Goal: Transaction & Acquisition: Purchase product/service

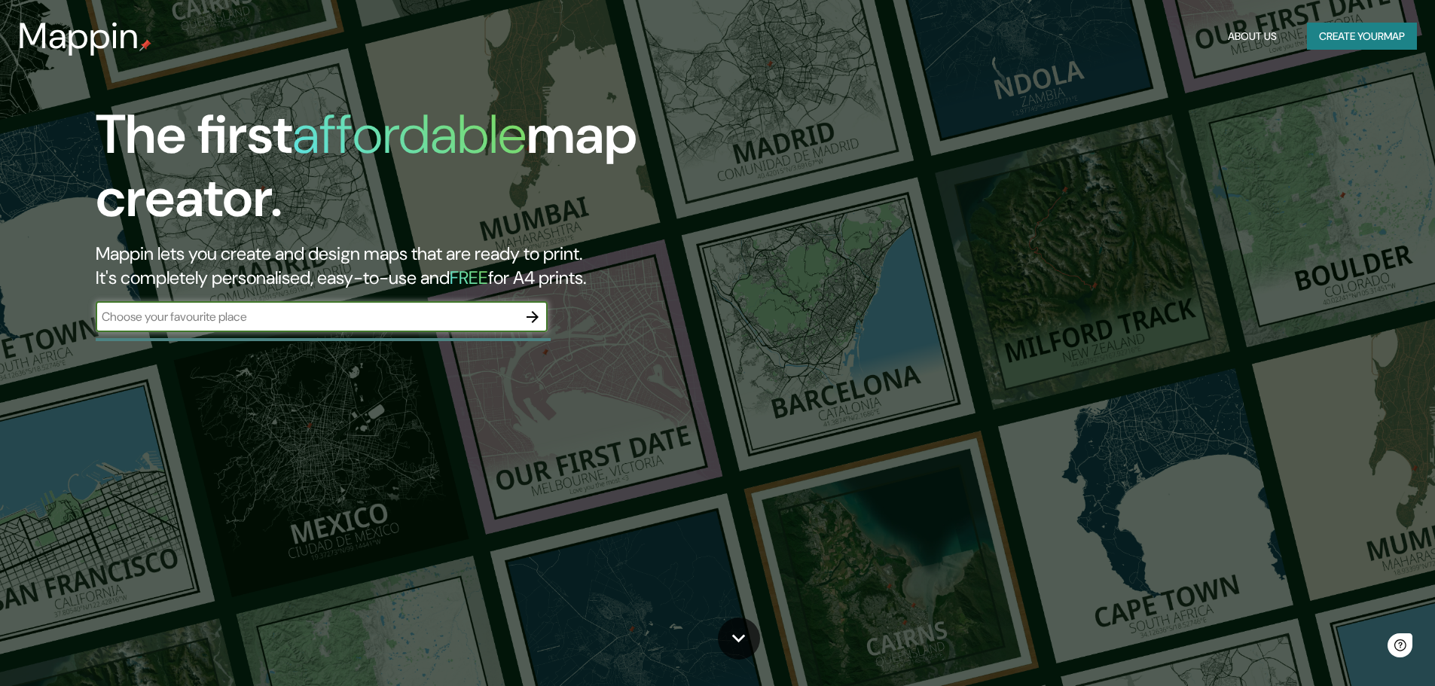
click at [306, 324] on input "text" at bounding box center [307, 316] width 422 height 17
drag, startPoint x: 218, startPoint y: 317, endPoint x: 75, endPoint y: 314, distance: 142.4
click at [75, 314] on div "The first affordable map creator. Mappin lets you create and design maps that a…" at bounding box center [454, 225] width 861 height 244
type input "[GEOGRAPHIC_DATA]"
click at [535, 318] on icon "button" at bounding box center [532, 317] width 18 height 18
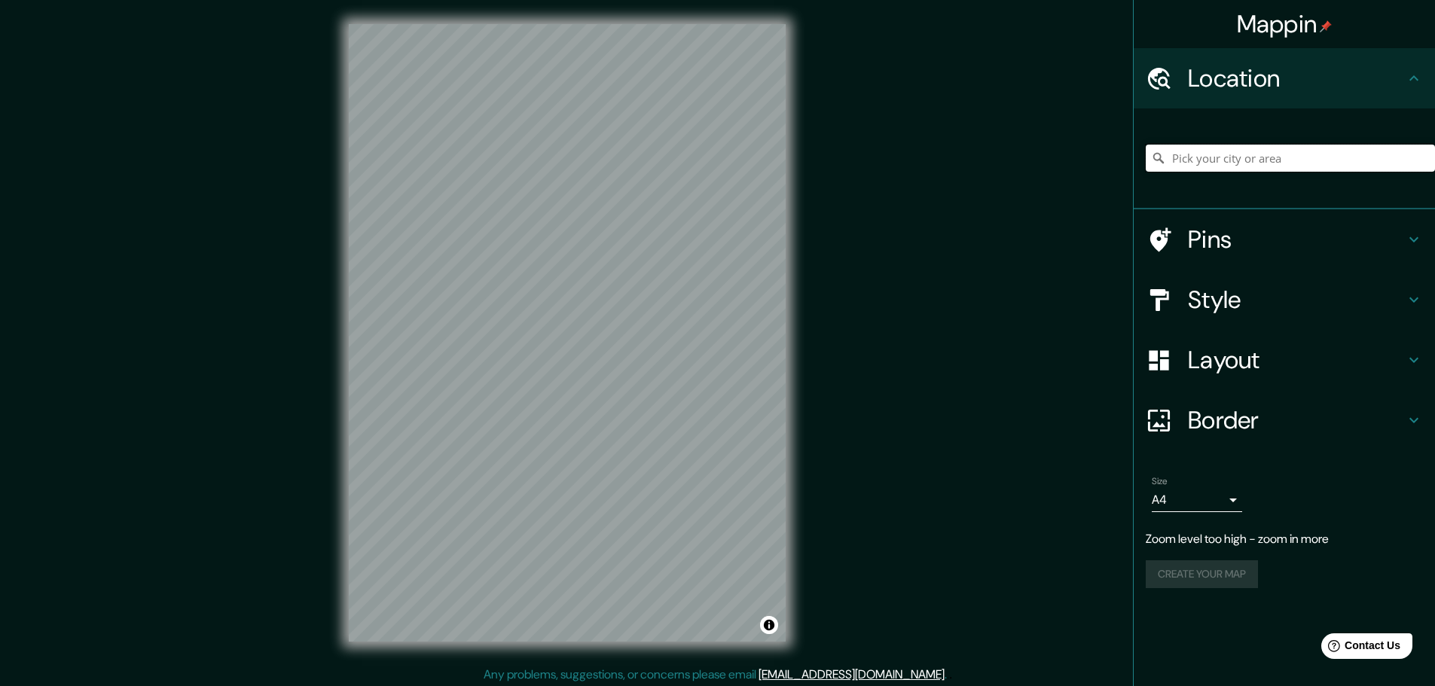
click at [1219, 166] on input "Pick your city or area" at bounding box center [1289, 158] width 289 height 27
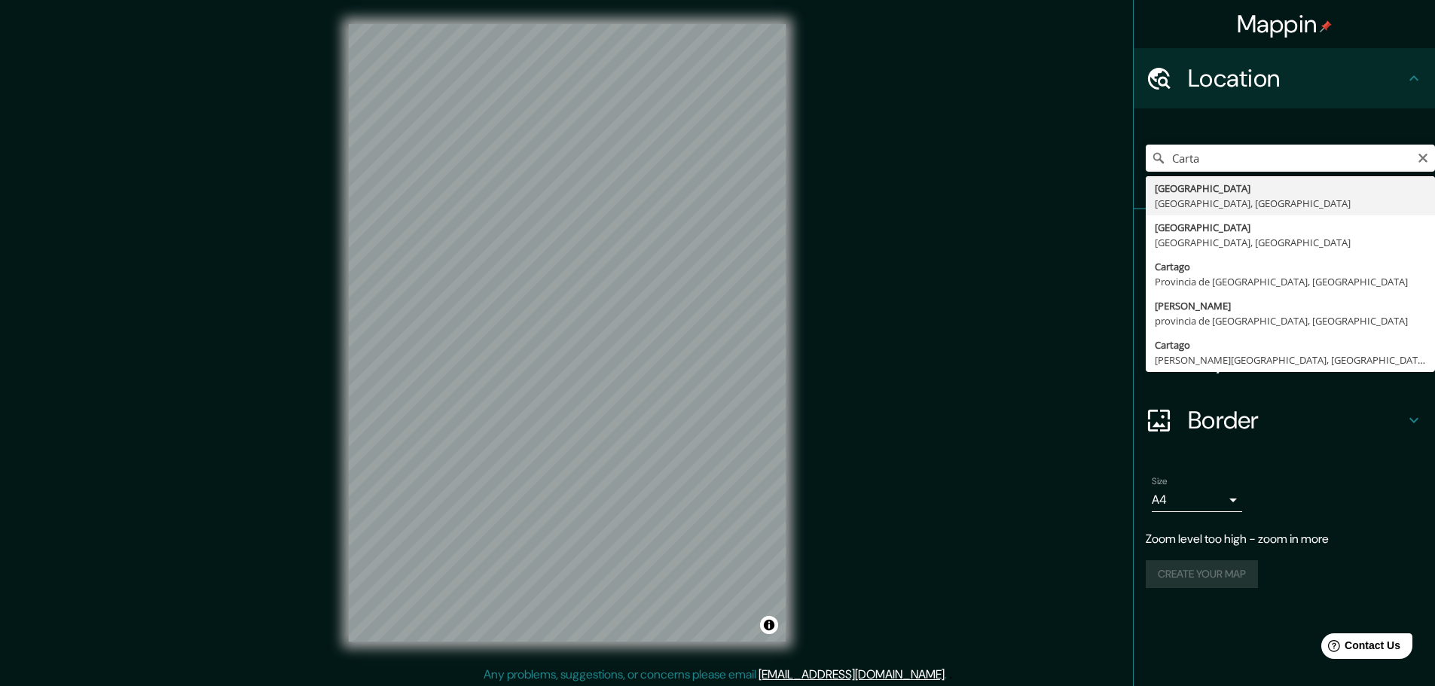
type input "[GEOGRAPHIC_DATA], [GEOGRAPHIC_DATA], [GEOGRAPHIC_DATA]"
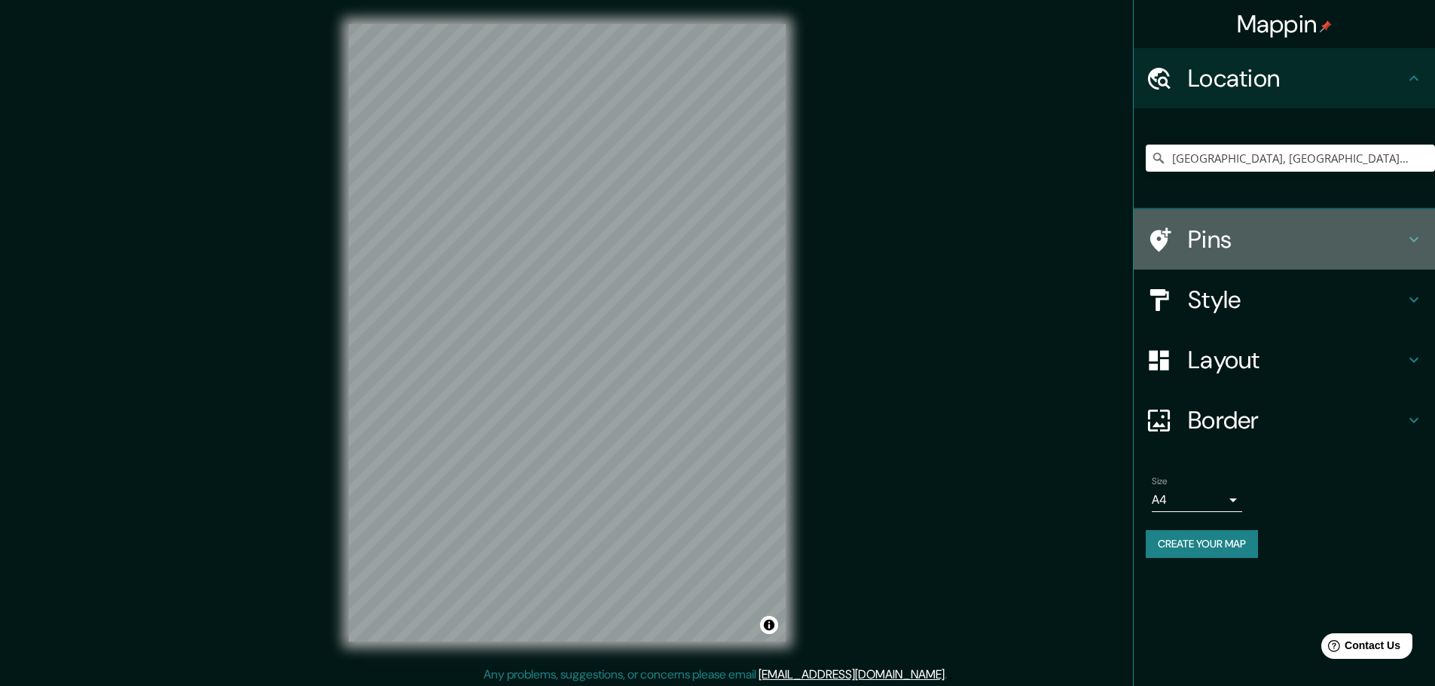
click at [1418, 236] on icon at bounding box center [1413, 239] width 18 height 18
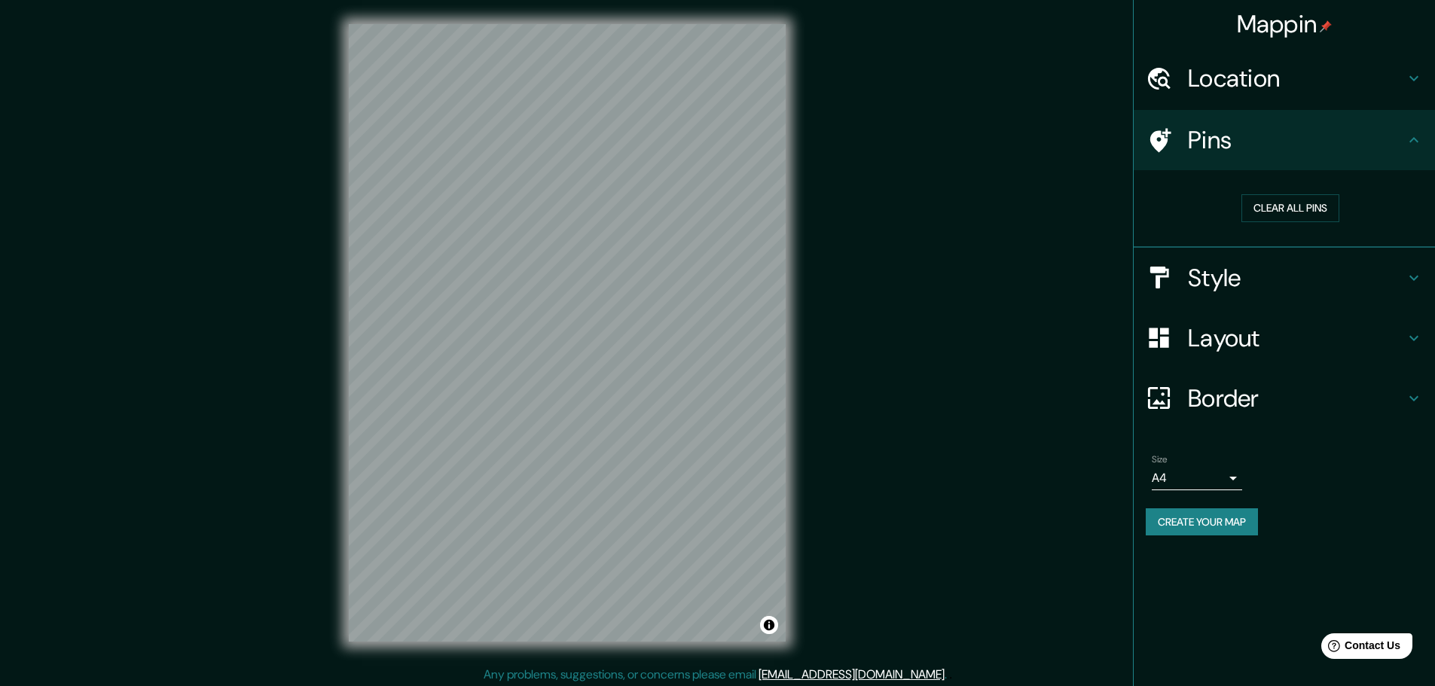
click at [1419, 142] on icon at bounding box center [1413, 140] width 18 height 18
click at [1367, 268] on h4 "Style" at bounding box center [1296, 278] width 217 height 30
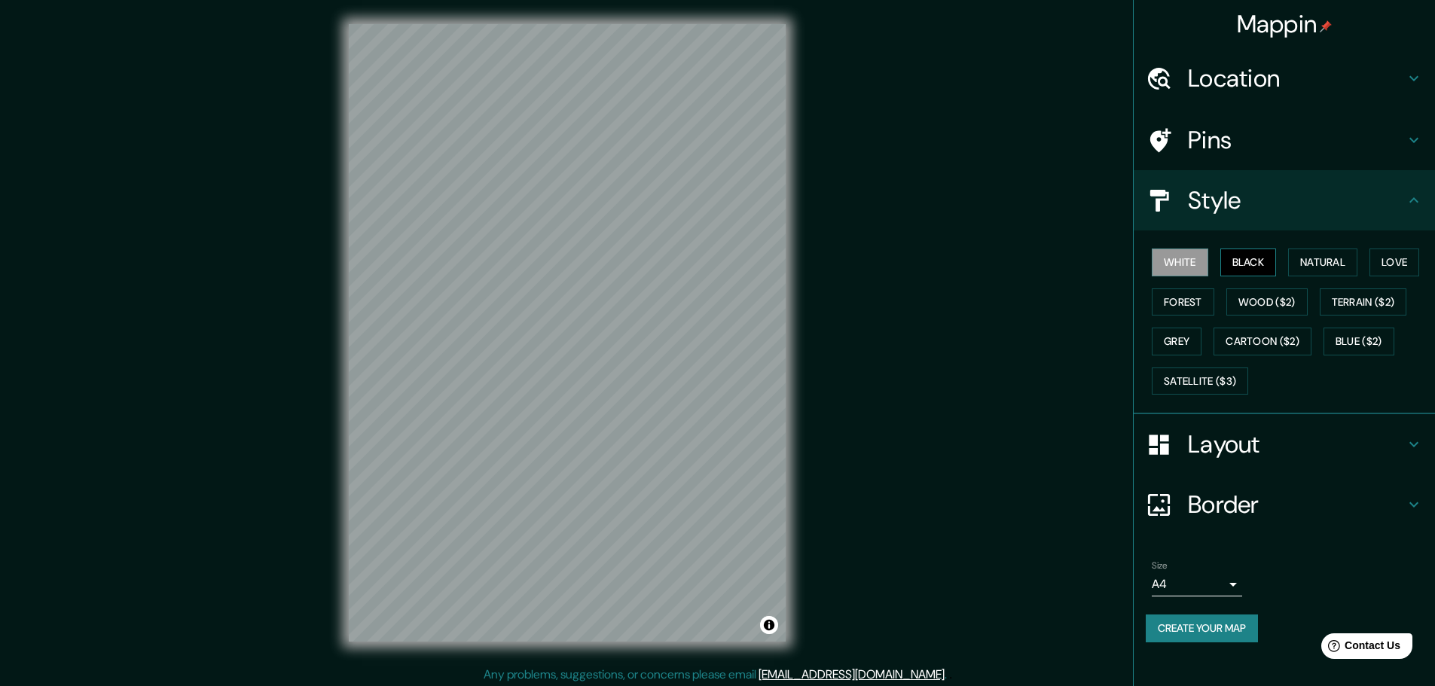
click at [1249, 260] on button "Black" at bounding box center [1248, 263] width 56 height 28
click at [1186, 260] on button "White" at bounding box center [1179, 263] width 56 height 28
click at [1182, 300] on button "Forest" at bounding box center [1182, 302] width 63 height 28
click at [1249, 277] on div "White Black Natural Love Forest Wood ($2) Terrain ($2) Grey Cartoon ($2) Blue (…" at bounding box center [1289, 321] width 289 height 158
click at [1264, 325] on div "White Black Natural Love Forest Wood ($2) Terrain ($2) Grey Cartoon ($2) Blue (…" at bounding box center [1289, 321] width 289 height 158
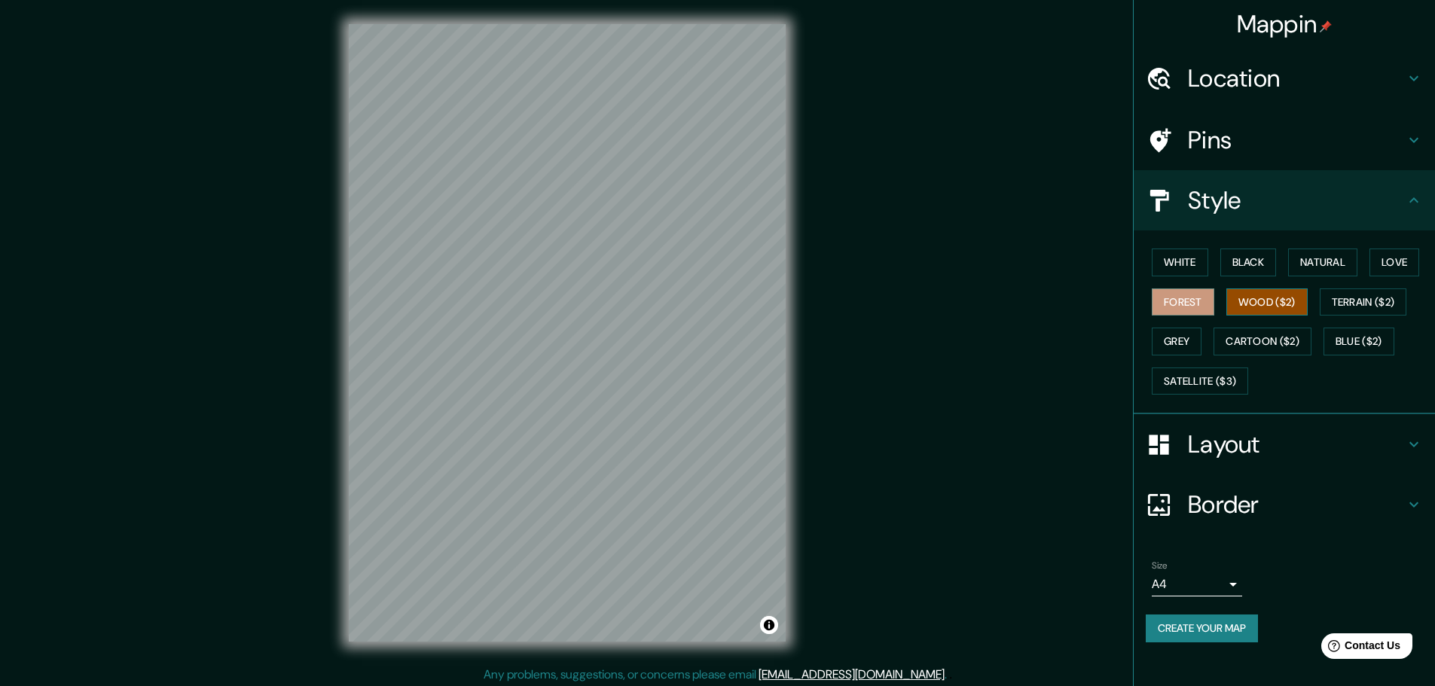
click at [1277, 303] on button "Wood ($2)" at bounding box center [1266, 302] width 81 height 28
click at [1214, 300] on button "Forest" at bounding box center [1182, 302] width 63 height 28
click at [1357, 306] on button "Terrain ($2)" at bounding box center [1362, 302] width 87 height 28
click at [1355, 285] on div "White Black Natural Love Forest Wood ($2) Terrain ($2) Grey Cartoon ($2) Blue (…" at bounding box center [1289, 321] width 289 height 158
click at [1307, 288] on button "Wood ($2)" at bounding box center [1266, 302] width 81 height 28
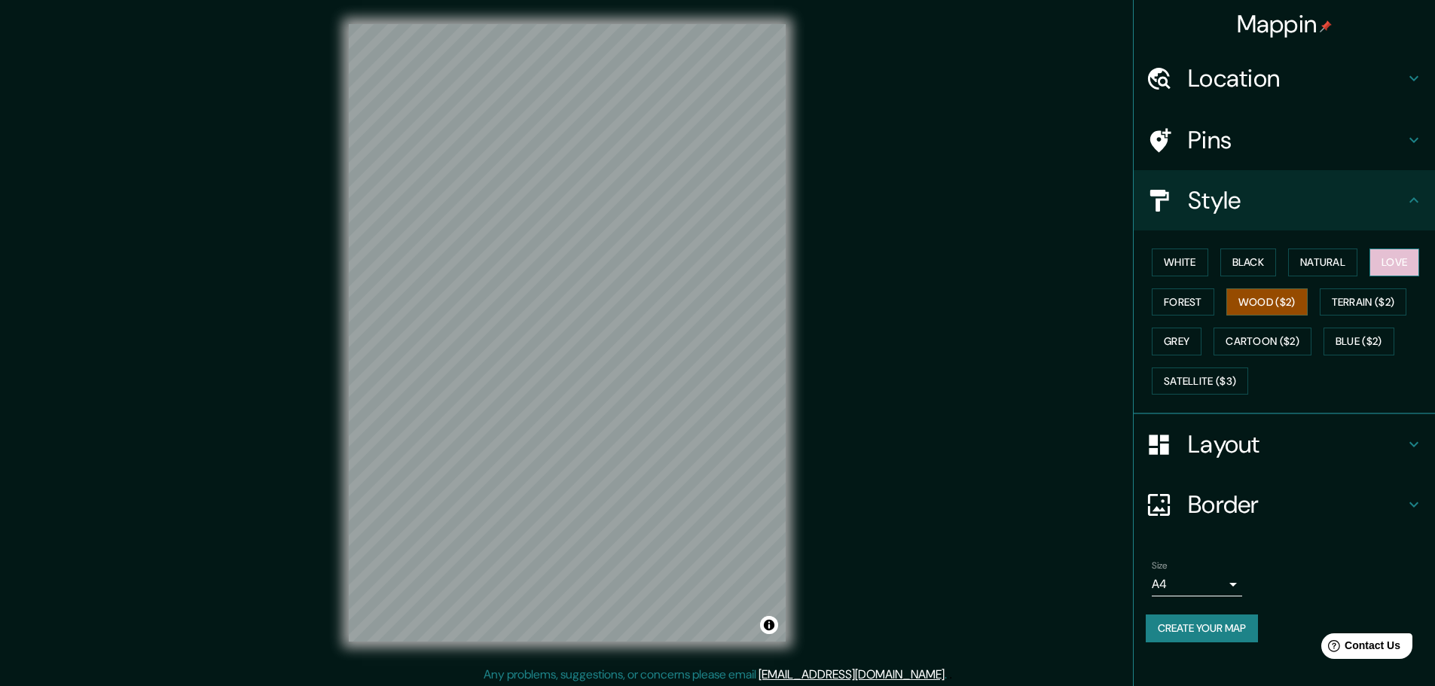
click at [1391, 258] on button "Love" at bounding box center [1394, 263] width 50 height 28
click at [1379, 312] on button "Terrain ($2)" at bounding box center [1362, 302] width 87 height 28
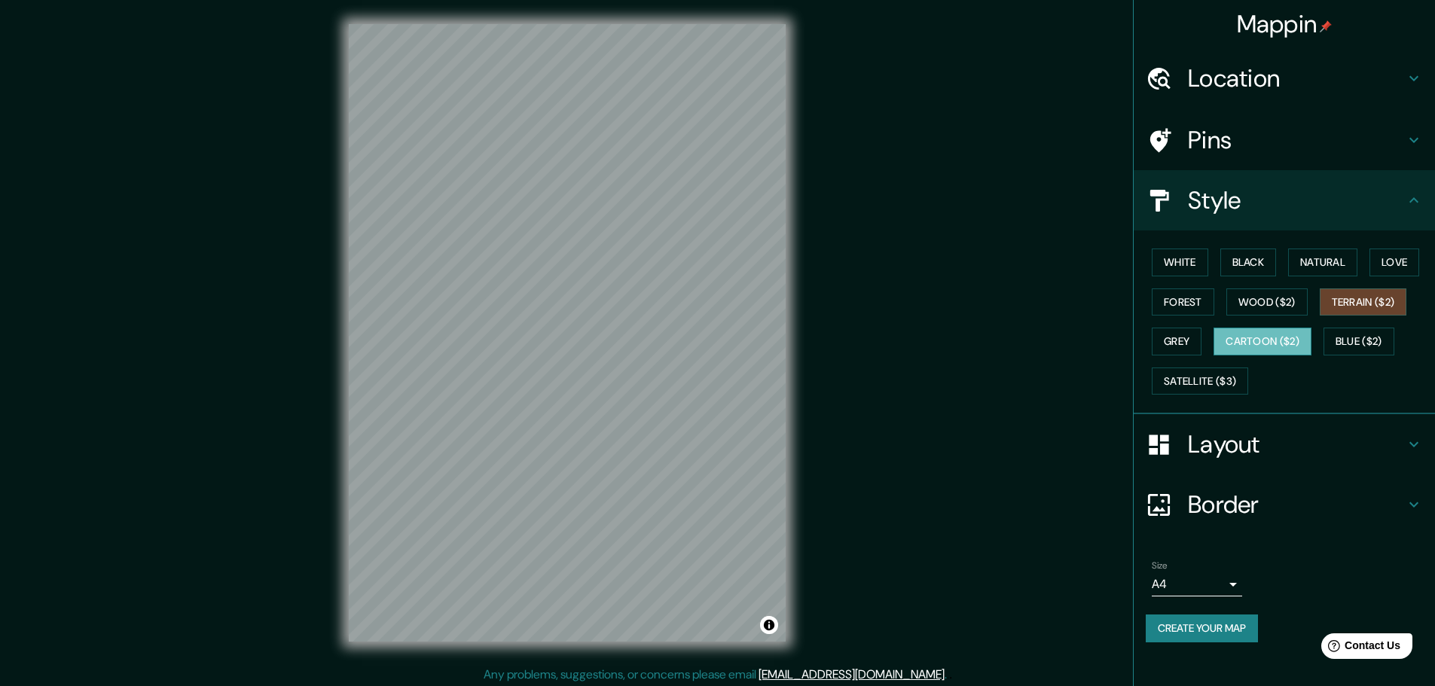
click at [1306, 351] on button "Cartoon ($2)" at bounding box center [1262, 342] width 98 height 28
click at [1334, 343] on button "Blue ($2)" at bounding box center [1358, 342] width 71 height 28
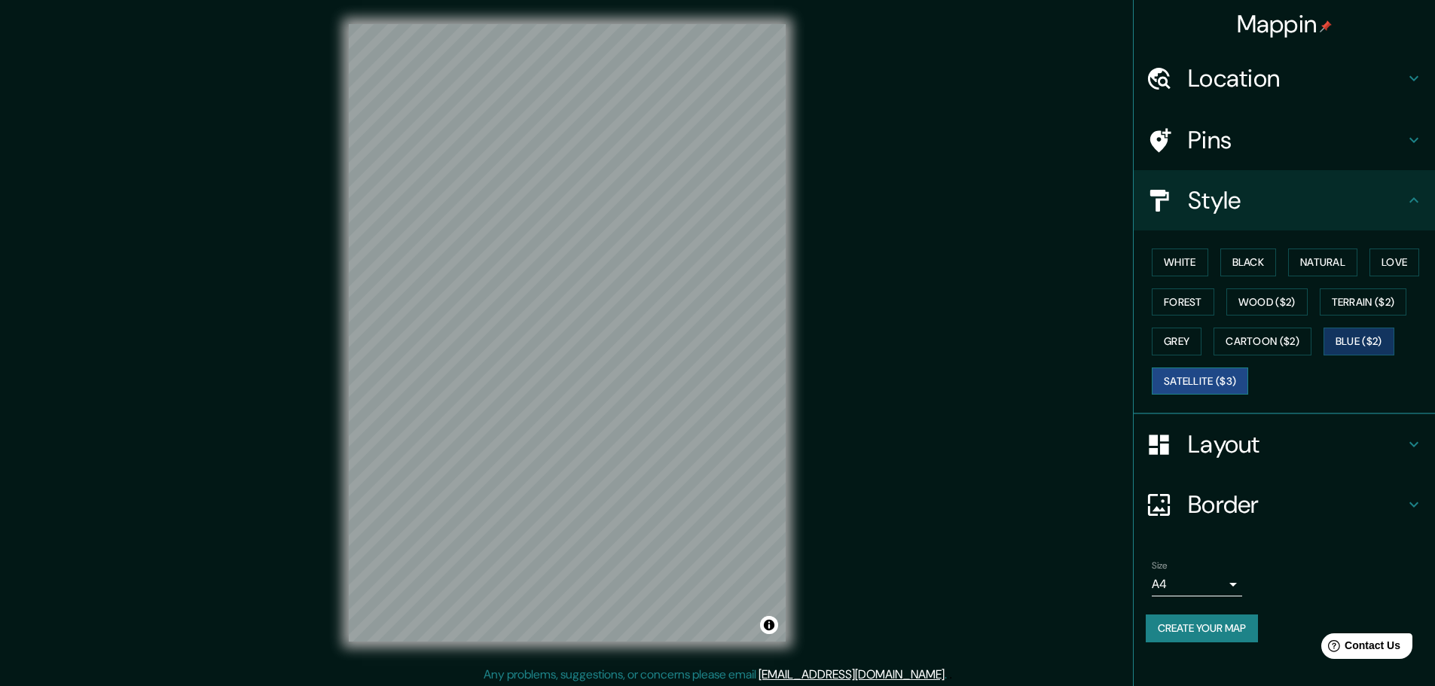
click at [1200, 375] on button "Satellite ($3)" at bounding box center [1199, 381] width 96 height 28
click at [1186, 343] on button "Grey" at bounding box center [1176, 342] width 50 height 28
click at [1186, 320] on div "White Black Natural Love Forest Wood ($2) Terrain ($2) Grey Cartoon ($2) Blue (…" at bounding box center [1289, 321] width 289 height 158
click at [1206, 450] on h4 "Layout" at bounding box center [1296, 444] width 217 height 30
